Goal: Transaction & Acquisition: Purchase product/service

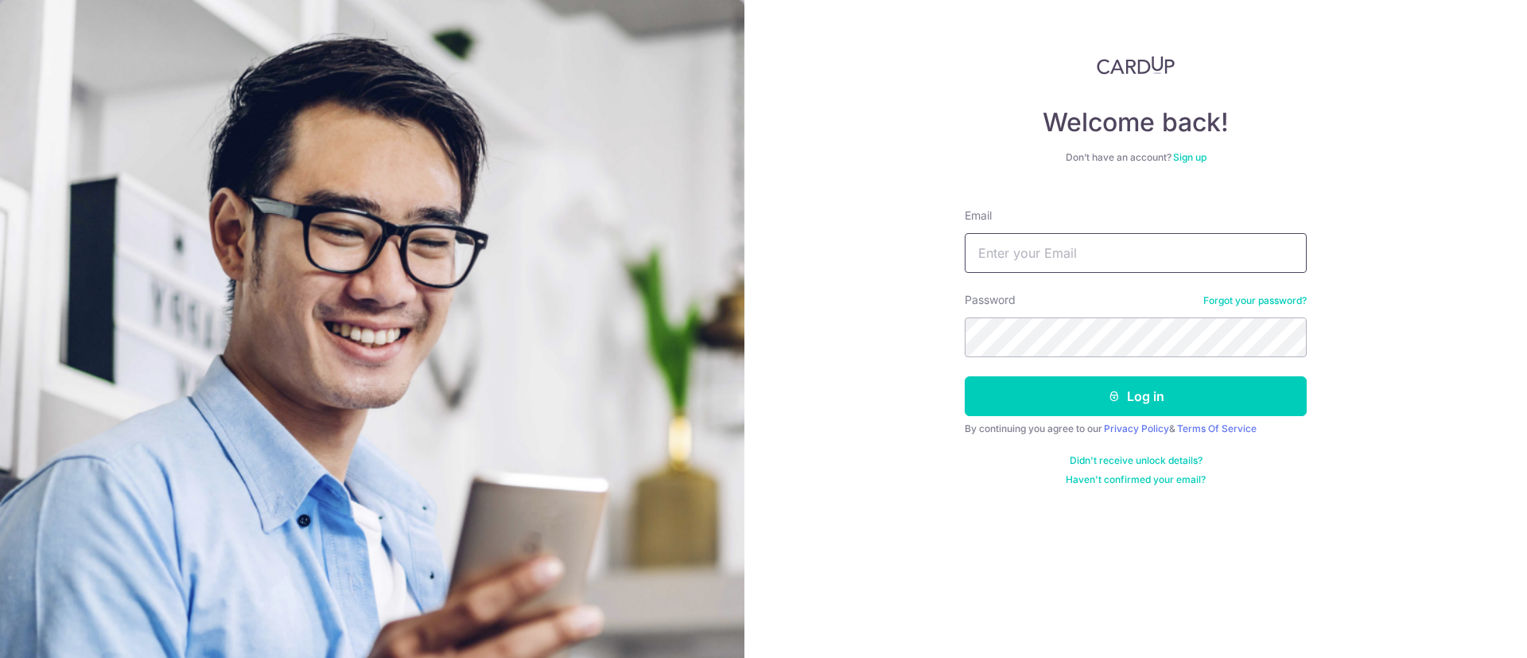
drag, startPoint x: 1134, startPoint y: 239, endPoint x: 1001, endPoint y: 247, distance: 133.0
click at [1001, 247] on input "Email" at bounding box center [1136, 253] width 342 height 40
type input "[EMAIL_ADDRESS][DOMAIN_NAME]"
click at [965, 376] on button "Log in" at bounding box center [1136, 396] width 342 height 40
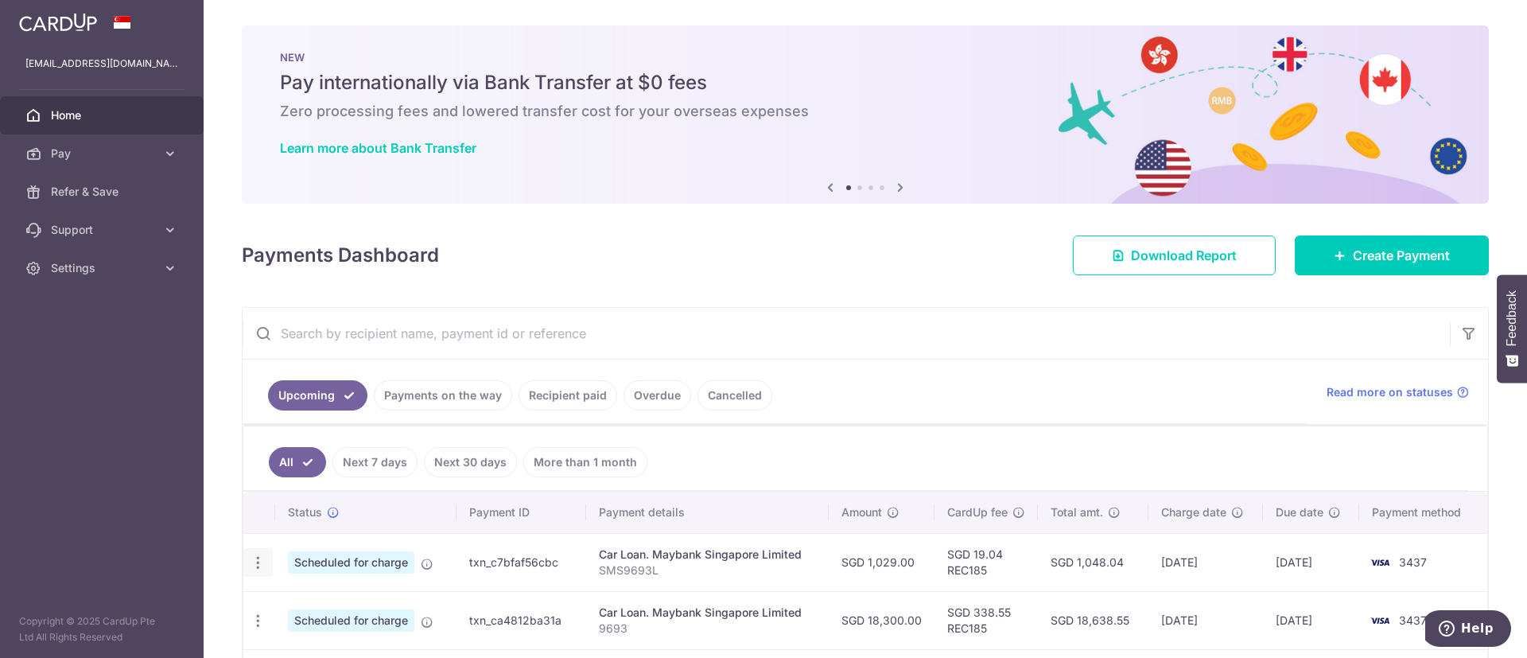
click at [258, 562] on body "alganttan@hotmail.com Home Pay Payments Recipients Cards Refer & Save Support F…" at bounding box center [763, 329] width 1527 height 658
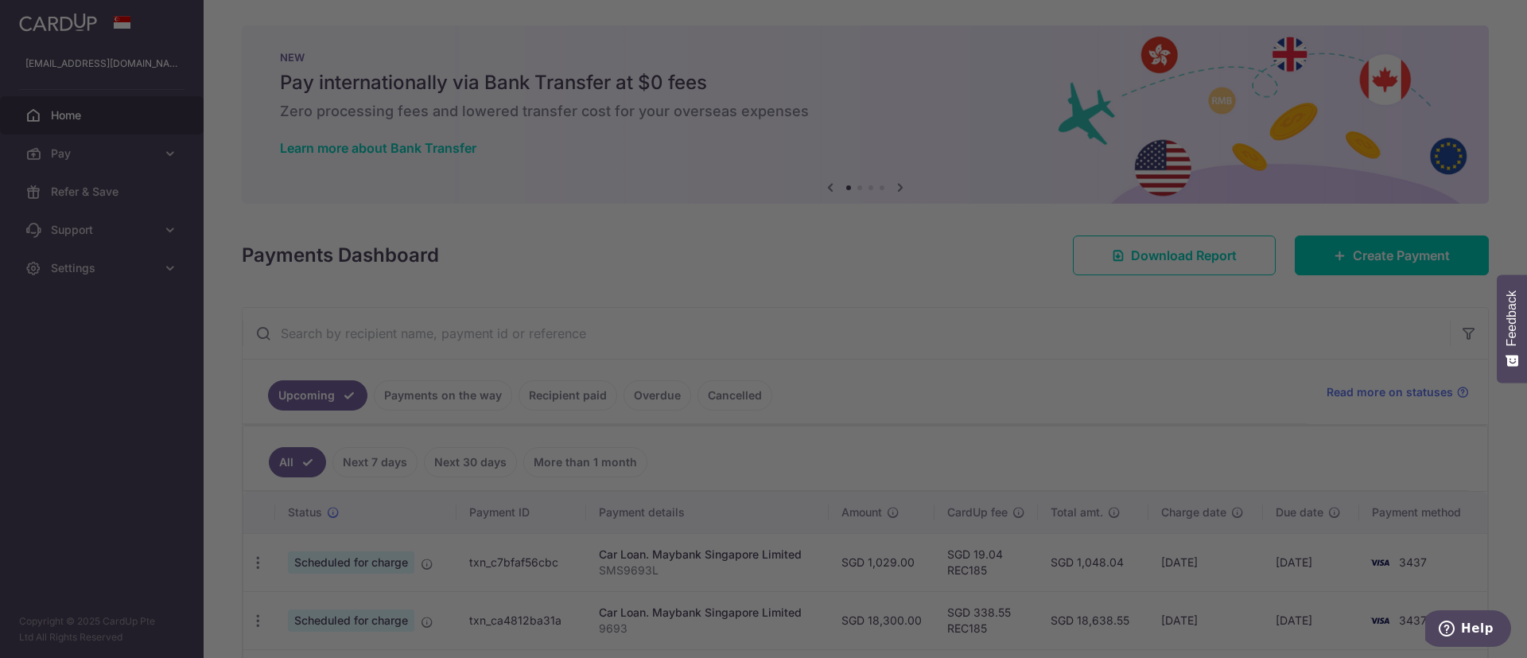
drag, startPoint x: 1077, startPoint y: 304, endPoint x: 1003, endPoint y: 244, distance: 95.0
click at [1077, 304] on div at bounding box center [771, 332] width 1542 height 664
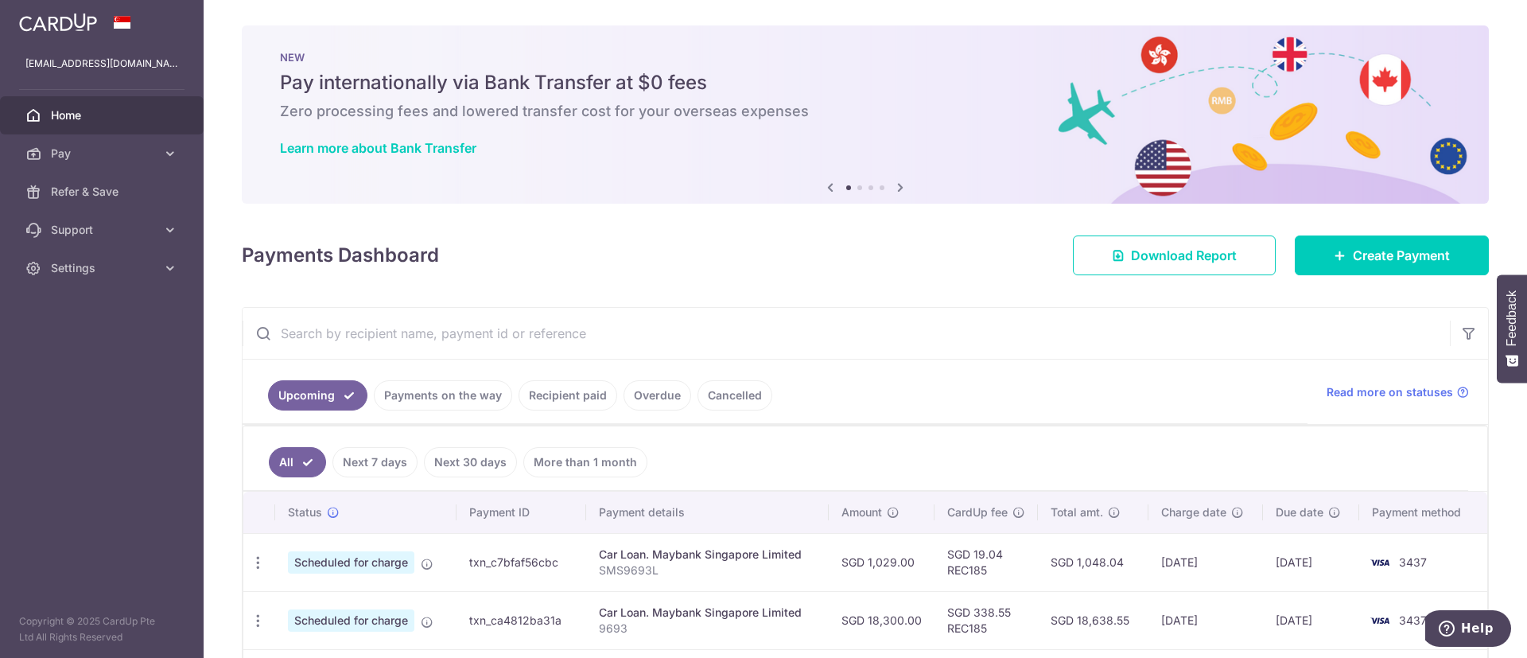
click at [441, 569] on td "Scheduled for charge" at bounding box center [365, 562] width 181 height 58
click at [172, 155] on icon at bounding box center [170, 154] width 16 height 16
click at [112, 202] on link "Payments" at bounding box center [102, 192] width 204 height 38
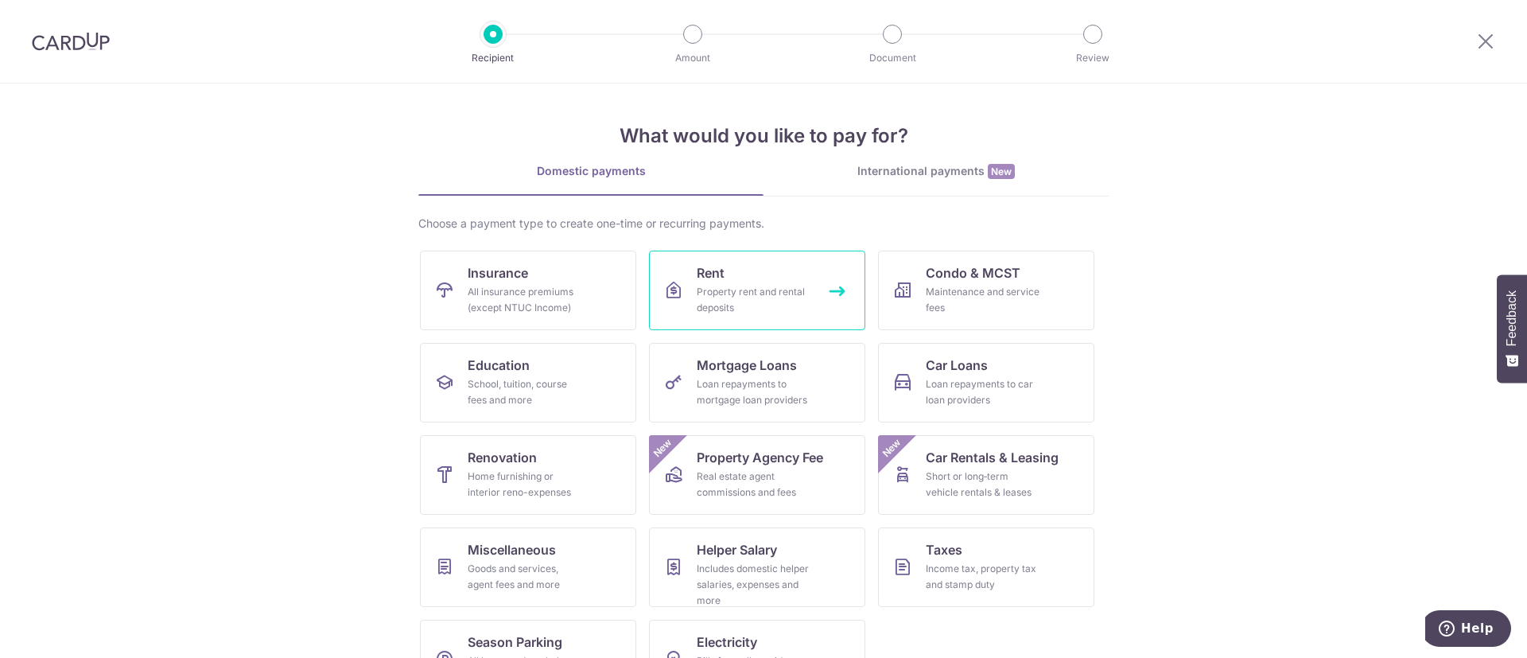
click at [707, 278] on span "Rent" at bounding box center [711, 272] width 28 height 19
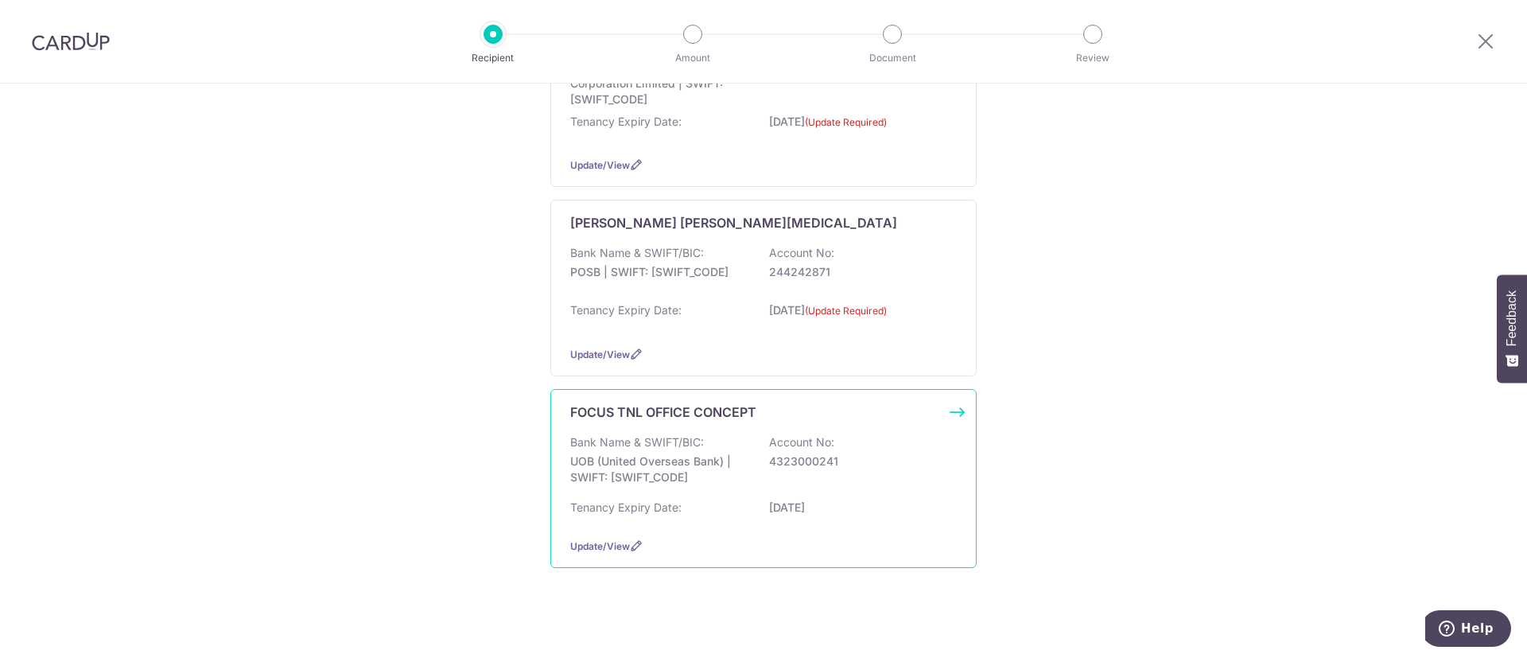
scroll to position [528, 0]
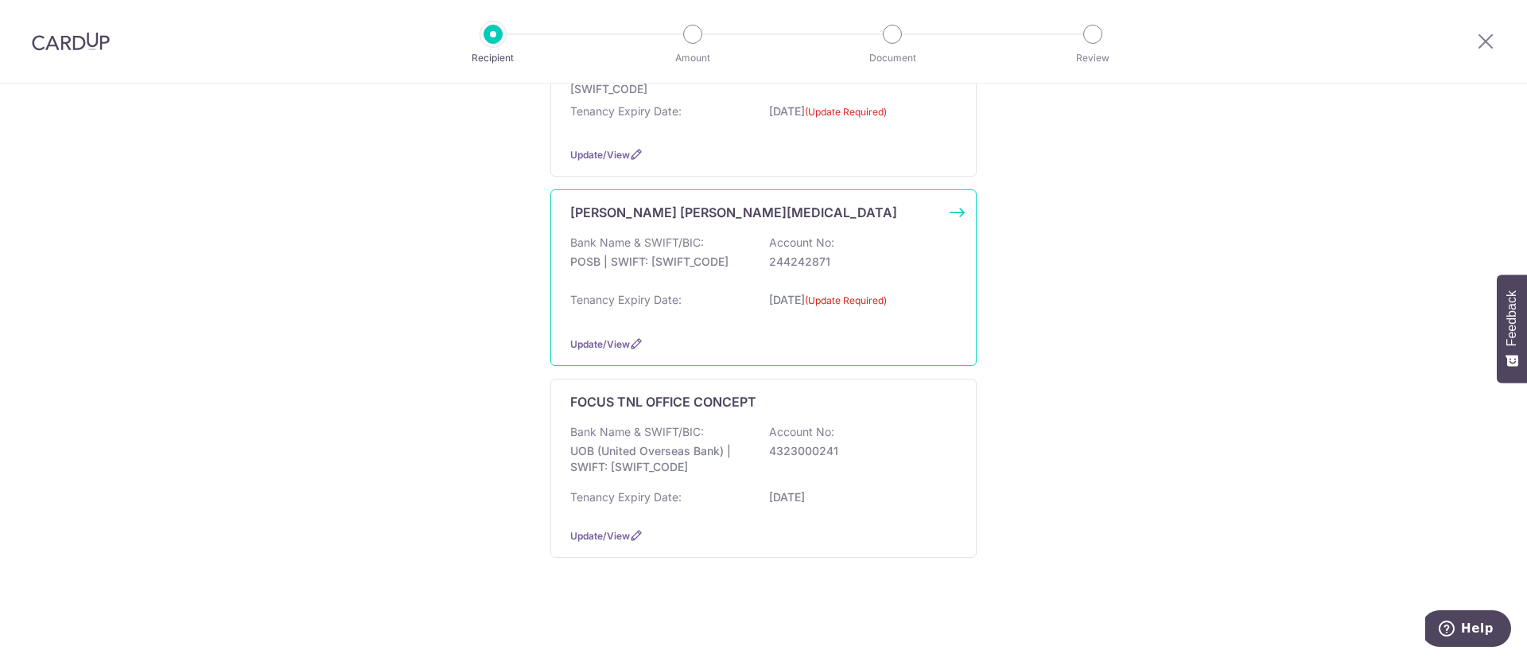
click at [752, 274] on div "Bank Name & SWIFT/BIC: POSB | SWIFT: DBSSSGSGXXX Account No: 244242871" at bounding box center [763, 260] width 386 height 51
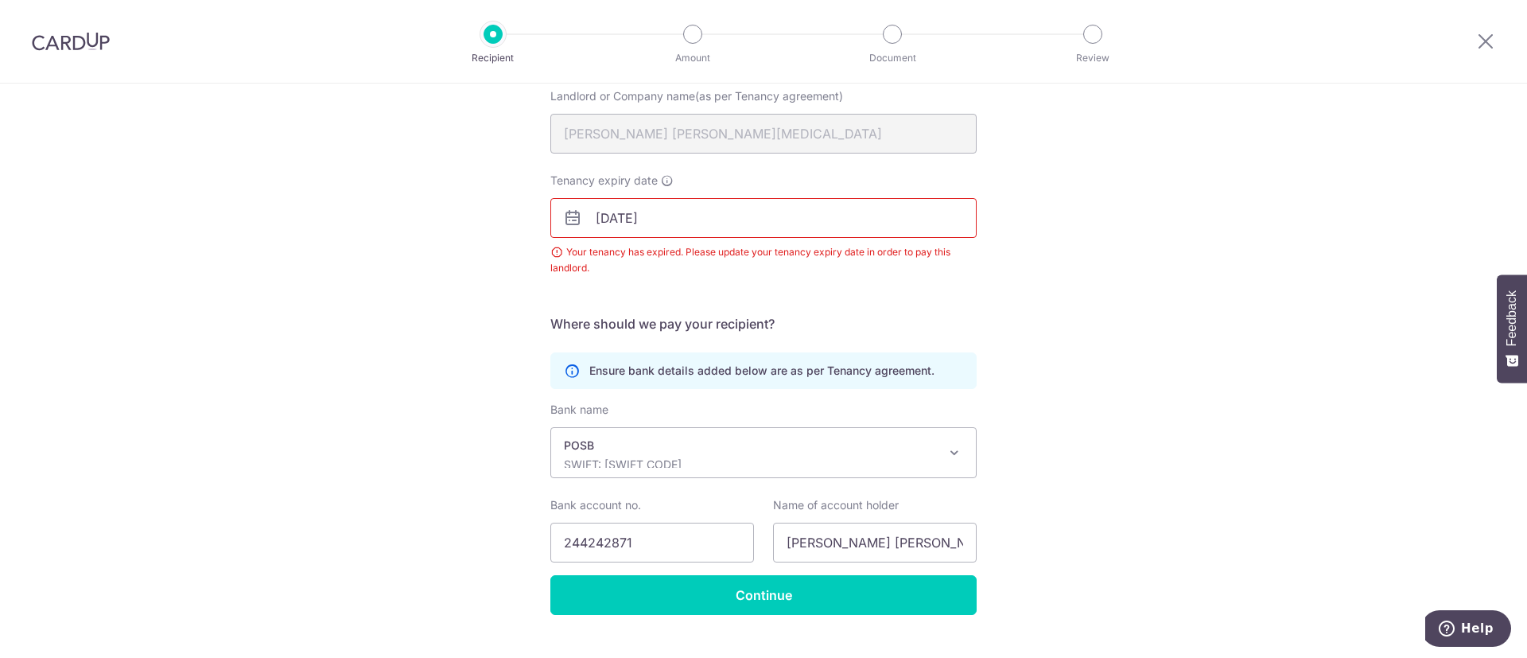
scroll to position [199, 0]
